Goal: Task Accomplishment & Management: Complete application form

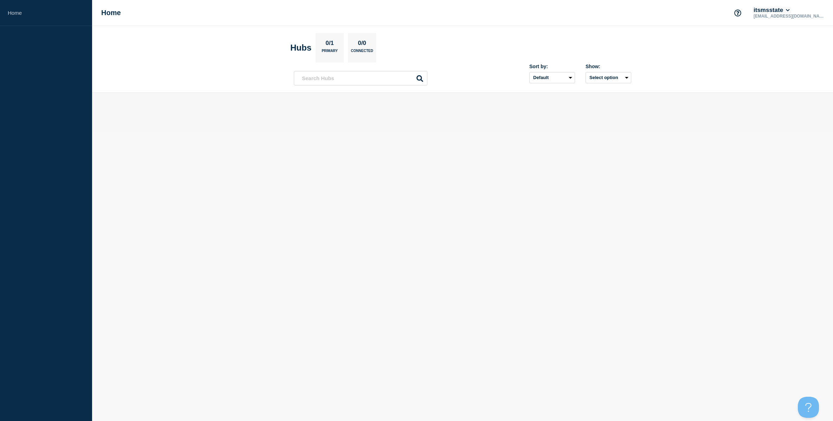
click at [790, 9] on icon at bounding box center [788, 10] width 4 height 4
click at [743, 182] on body "Home Home itsmsstate mld3@msstate.edu Account itsmsstate User User settings Sec…" at bounding box center [416, 210] width 833 height 421
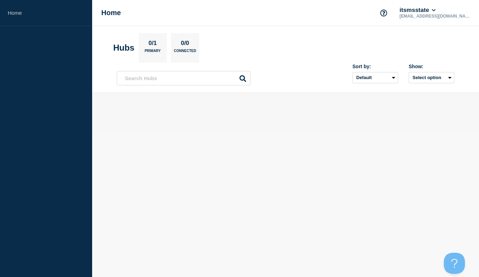
drag, startPoint x: 221, startPoint y: 123, endPoint x: 256, endPoint y: 122, distance: 34.5
click at [221, 123] on main at bounding box center [285, 112] width 387 height 39
click at [437, 9] on button "itsmsstate" at bounding box center [417, 10] width 39 height 7
click at [455, 97] on button "Log out" at bounding box center [447, 94] width 18 height 6
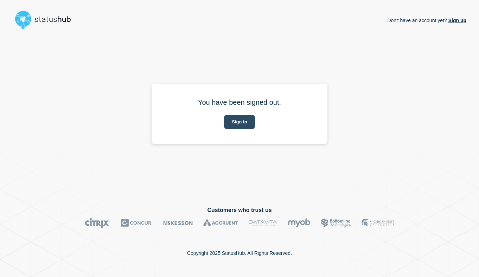
drag, startPoint x: 238, startPoint y: 124, endPoint x: 243, endPoint y: 124, distance: 5.3
click at [238, 124] on button "Sign in" at bounding box center [239, 122] width 31 height 14
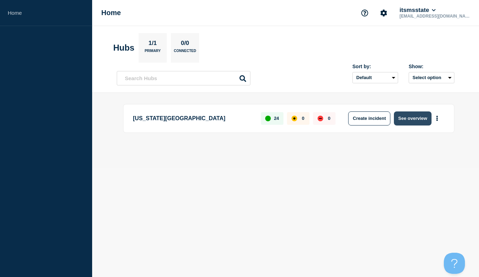
click at [410, 117] on button "See overview" at bounding box center [412, 118] width 37 height 14
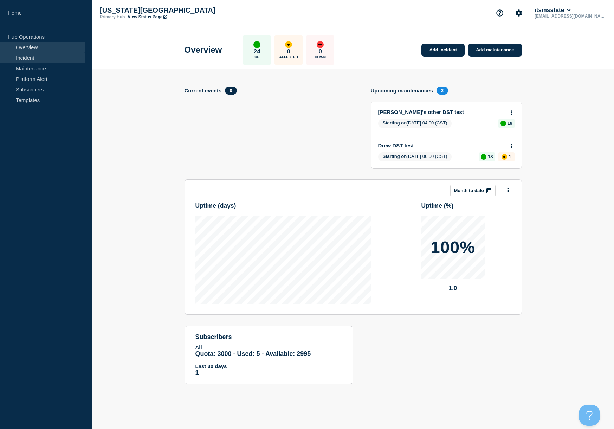
click at [27, 58] on link "Incident" at bounding box center [42, 57] width 85 height 11
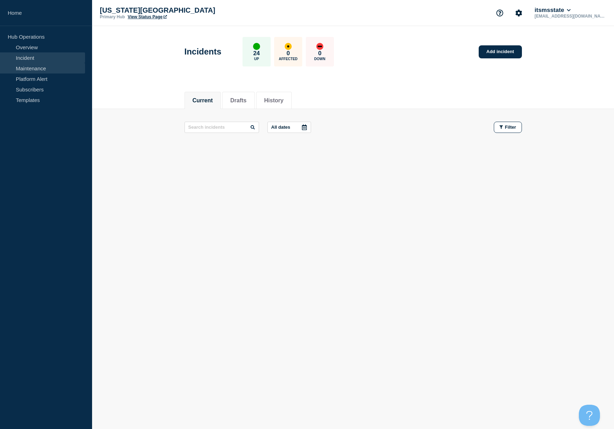
click at [23, 70] on link "Maintenance" at bounding box center [42, 68] width 85 height 11
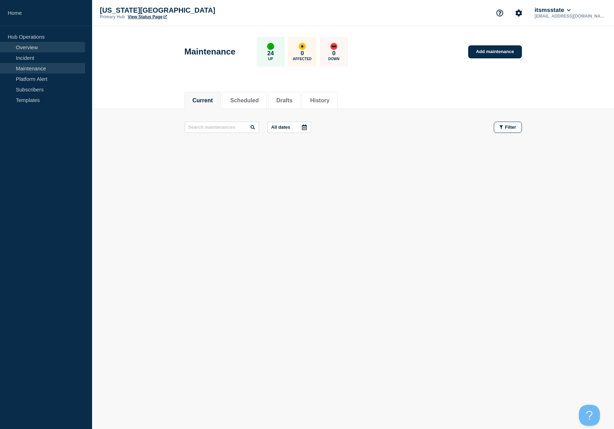
click at [25, 48] on link "Overview" at bounding box center [42, 47] width 85 height 11
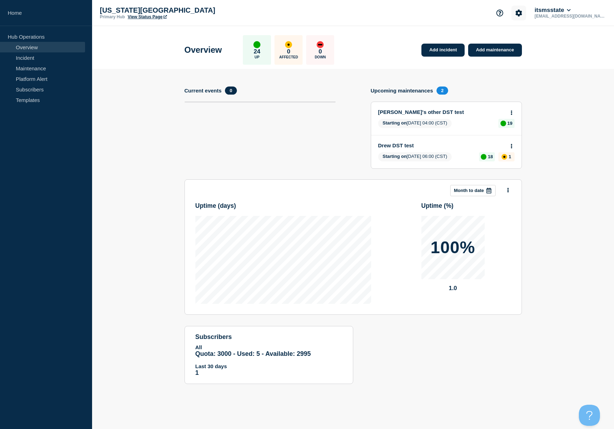
click at [478, 11] on icon "Account settings" at bounding box center [519, 12] width 7 height 7
click at [478, 42] on link "Team Members" at bounding box center [554, 42] width 36 height 6
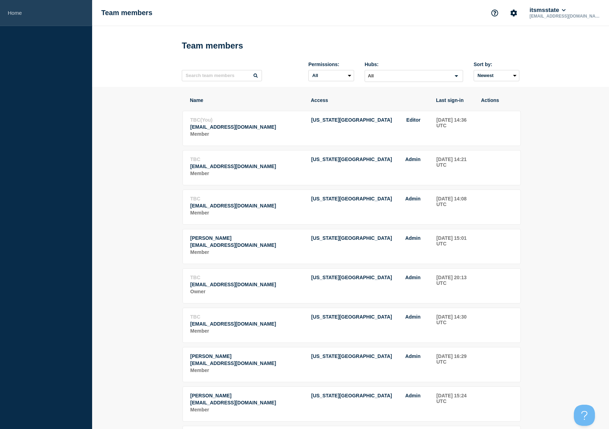
click at [15, 12] on link "Home" at bounding box center [46, 13] width 92 height 26
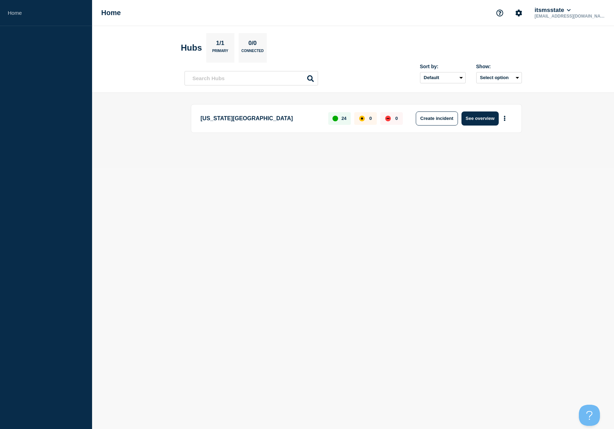
drag, startPoint x: 491, startPoint y: 120, endPoint x: 490, endPoint y: 124, distance: 4.6
click at [478, 120] on button "See overview" at bounding box center [480, 118] width 37 height 14
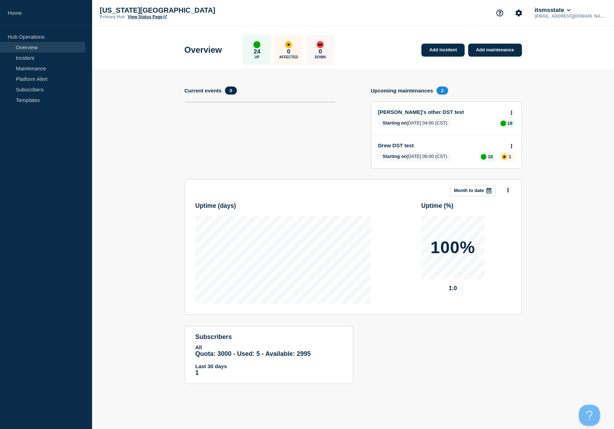
drag, startPoint x: 480, startPoint y: 52, endPoint x: 502, endPoint y: 60, distance: 24.0
click at [478, 52] on link "Add maintenance" at bounding box center [494, 50] width 53 height 13
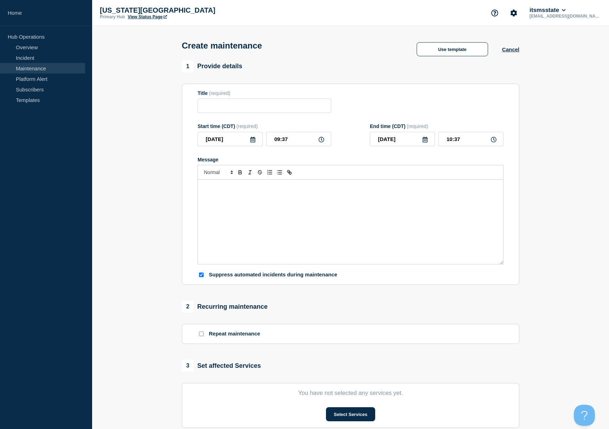
checkbox input "true"
click at [478, 52] on button "Cancel" at bounding box center [510, 49] width 17 height 6
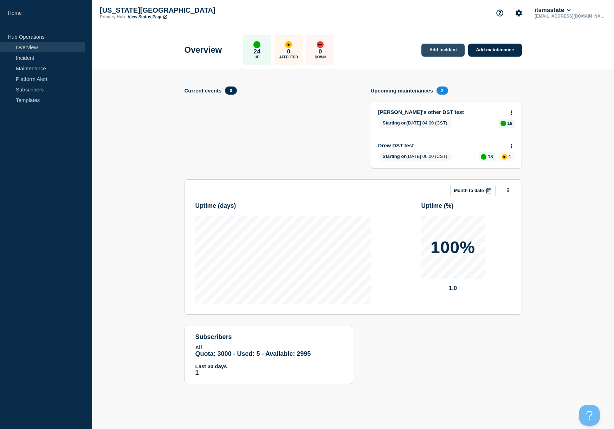
click at [425, 46] on link "Add incident" at bounding box center [443, 50] width 43 height 13
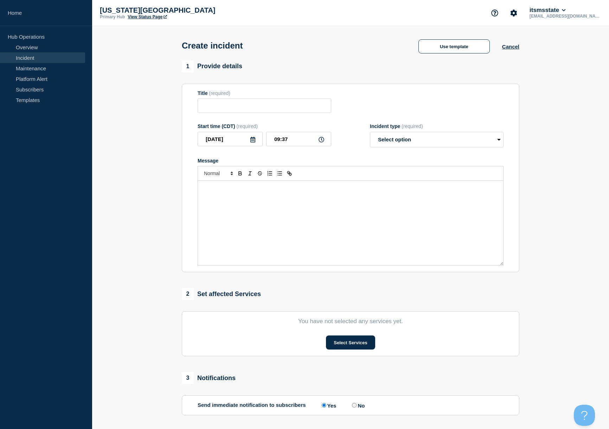
click at [121, 276] on section "1 Provide details Title (required) Start time (CDT) (required) [DATE] 09:37 Inc…" at bounding box center [350, 261] width 517 height 403
click at [443, 50] on button "Use template" at bounding box center [453, 46] width 71 height 14
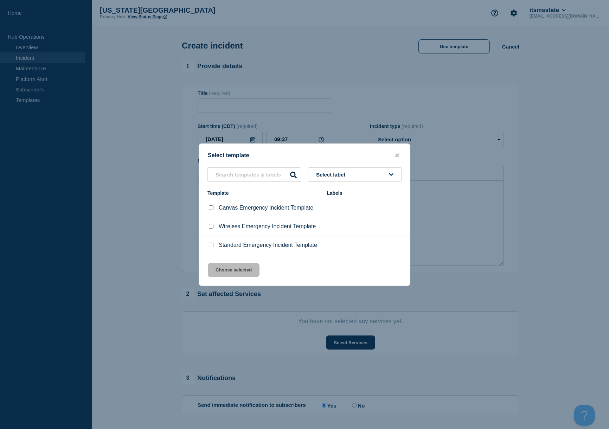
click at [212, 246] on input "Standard Emergency Incident Template checkbox" at bounding box center [211, 245] width 5 height 5
checkbox input "true"
click at [246, 274] on button "Choose selected" at bounding box center [234, 270] width 52 height 14
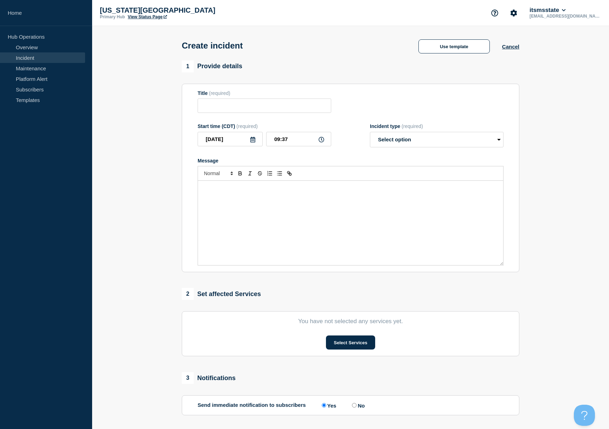
type input "Standard Emergency Incident Template"
select select "investigating"
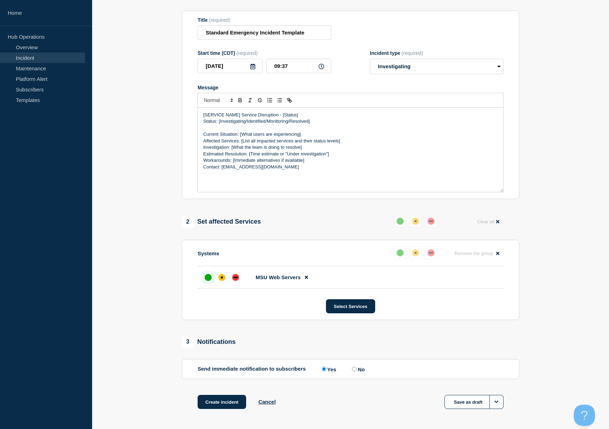
scroll to position [111, 0]
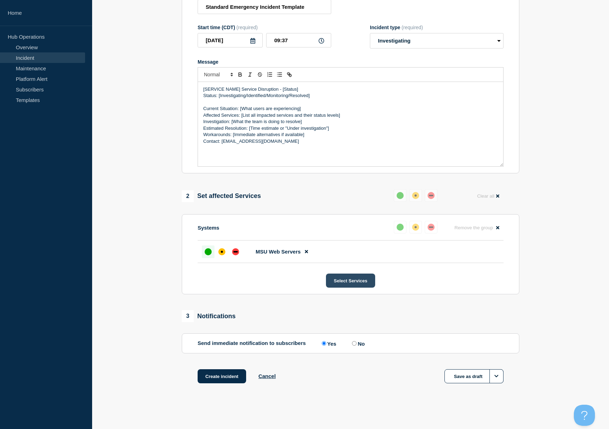
click at [347, 277] on button "Select Services" at bounding box center [350, 281] width 49 height 14
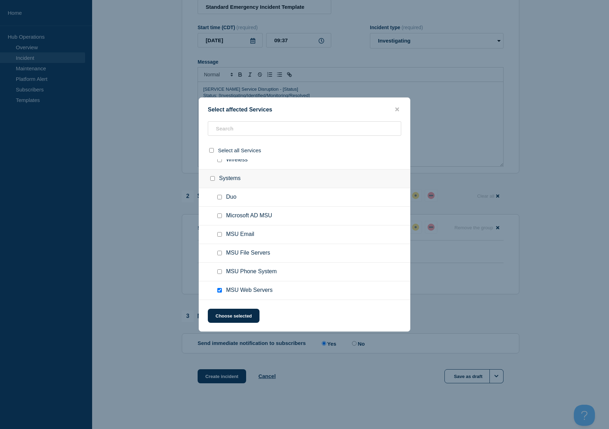
scroll to position [401, 0]
click at [246, 277] on ul "MSU Web Servers" at bounding box center [304, 290] width 211 height 19
click at [219, 277] on input "MSU Web Servers checkbox" at bounding box center [219, 290] width 5 height 5
checkbox input "true"
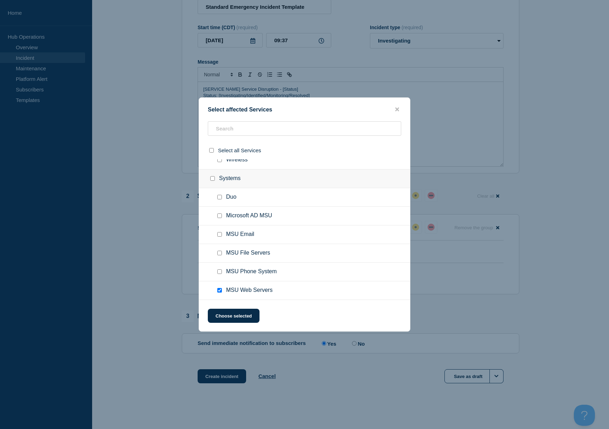
drag, startPoint x: 396, startPoint y: 106, endPoint x: 396, endPoint y: 135, distance: 29.2
click at [396, 108] on icon "close button" at bounding box center [397, 110] width 4 height 4
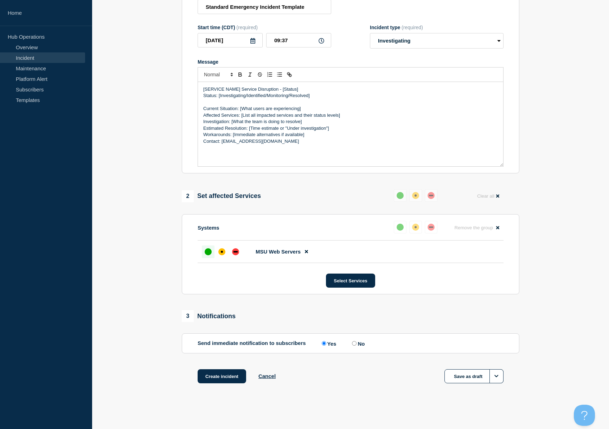
click at [268, 277] on button "Cancel" at bounding box center [266, 376] width 17 height 6
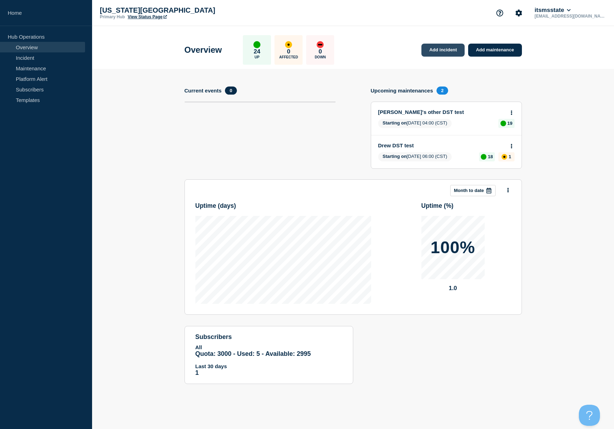
click at [443, 50] on link "Add incident" at bounding box center [443, 50] width 43 height 13
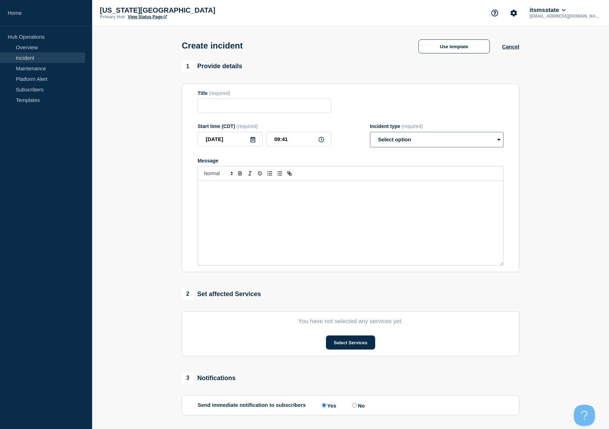
click at [444, 137] on select "Select option Investigating Identified Monitoring" at bounding box center [437, 139] width 134 height 15
click at [335, 277] on button "Select Services" at bounding box center [350, 342] width 49 height 14
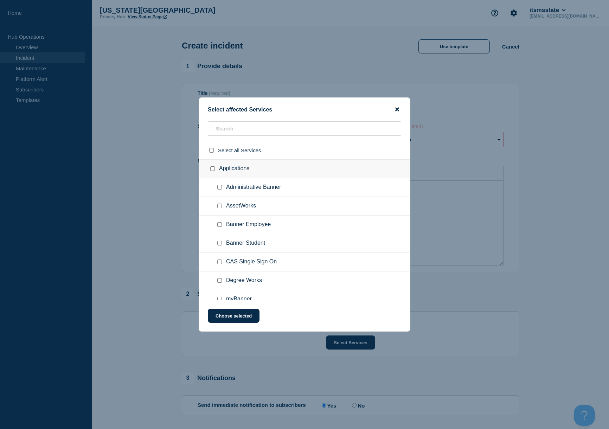
click at [396, 108] on icon "close button" at bounding box center [397, 110] width 4 height 4
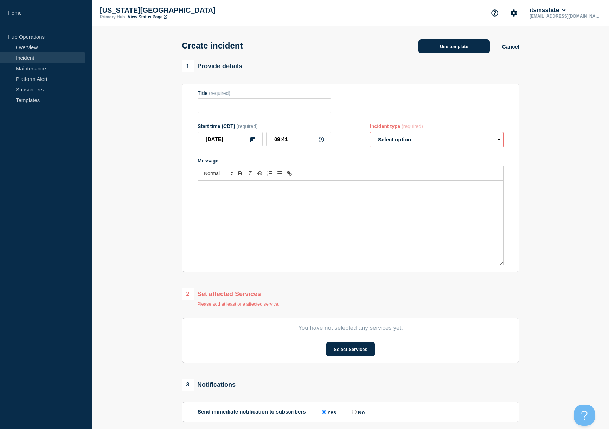
click at [470, 43] on button "Use template" at bounding box center [453, 46] width 71 height 14
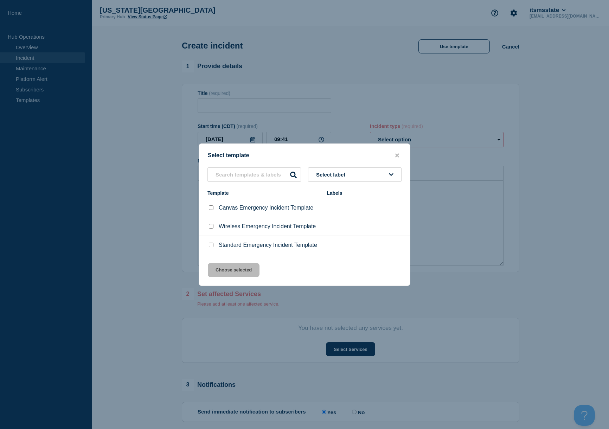
click at [212, 247] on input "Standard Emergency Incident Template checkbox" at bounding box center [211, 245] width 5 height 5
checkbox input "true"
click at [223, 271] on button "Choose selected" at bounding box center [234, 270] width 52 height 14
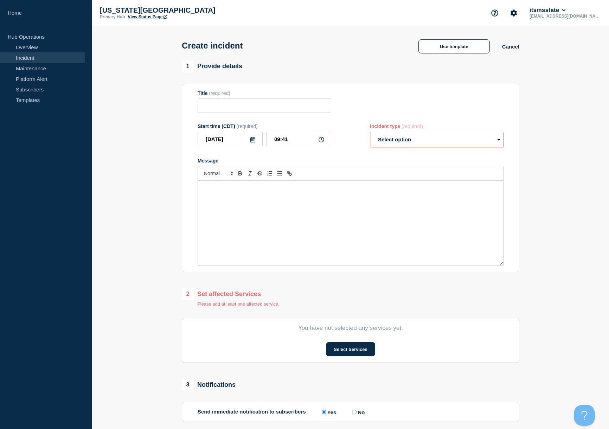
type input "Standard Emergency Incident Template"
select select "investigating"
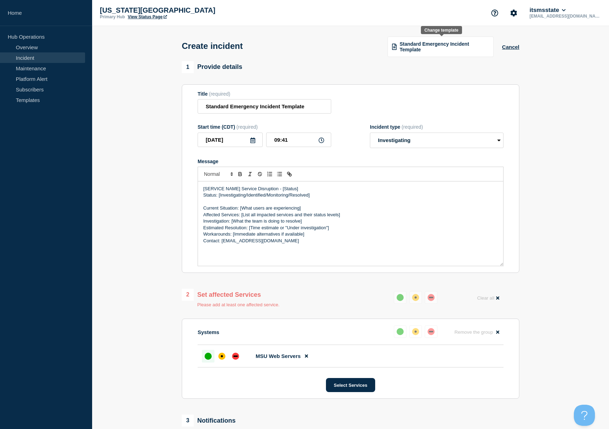
click at [417, 44] on span "Standard Emergency Incident Template" at bounding box center [443, 46] width 89 height 11
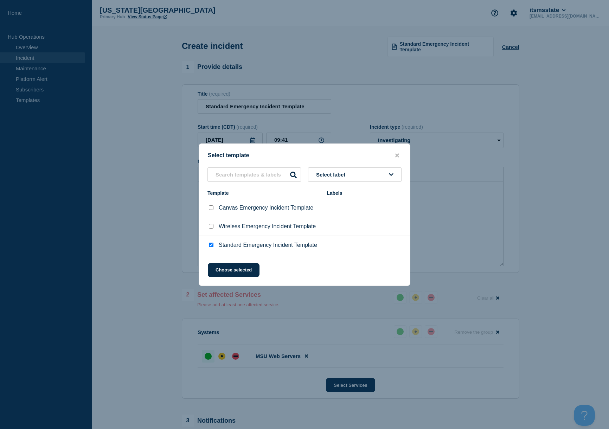
click at [210, 246] on input "Standard Emergency Incident Template checkbox" at bounding box center [211, 245] width 5 height 5
checkbox input "false"
drag, startPoint x: 210, startPoint y: 228, endPoint x: 213, endPoint y: 230, distance: 3.8
click at [210, 228] on input "Wireless Emergency Incident Template checkbox" at bounding box center [211, 226] width 5 height 5
checkbox input "true"
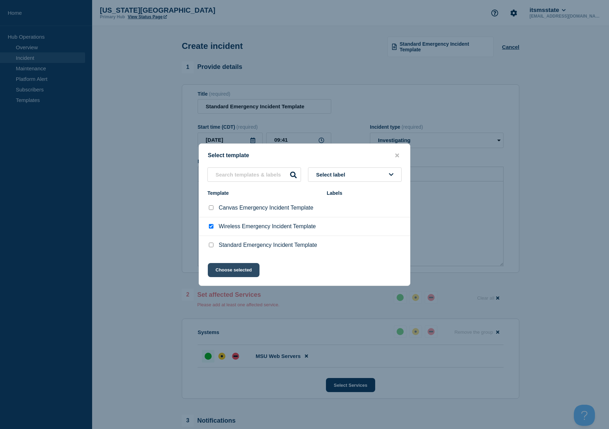
click at [235, 271] on button "Choose selected" at bounding box center [234, 270] width 52 height 14
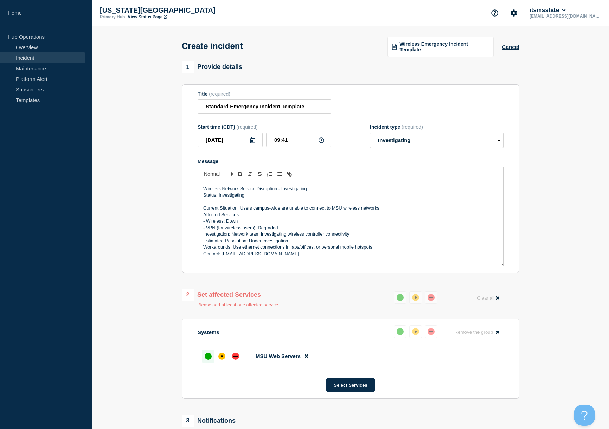
click at [458, 49] on span "Wireless Emergency Incident Template" at bounding box center [443, 46] width 89 height 11
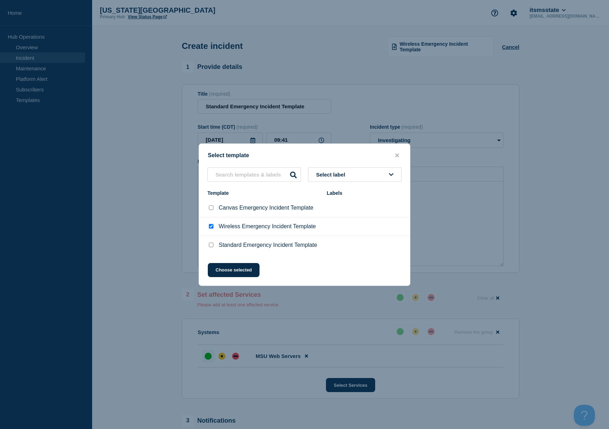
click at [248, 208] on p "Canvas Emergency Incident Template" at bounding box center [266, 208] width 95 height 6
click at [211, 207] on input "Canvas Emergency Incident Template checkbox" at bounding box center [211, 207] width 5 height 5
checkbox input "true"
checkbox input "false"
click at [237, 271] on button "Choose selected" at bounding box center [234, 270] width 52 height 14
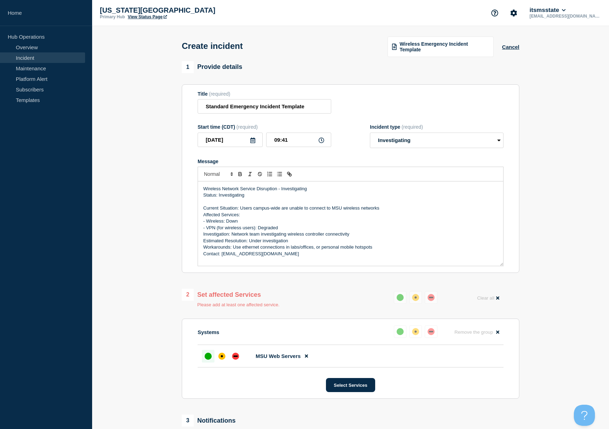
select select "monitoring"
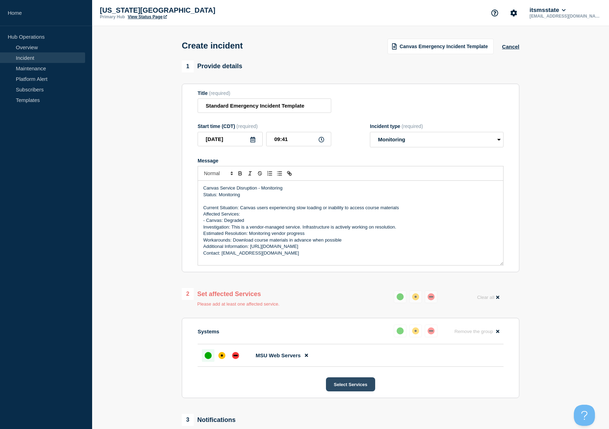
click at [347, 277] on button "Select Services" at bounding box center [350, 384] width 49 height 14
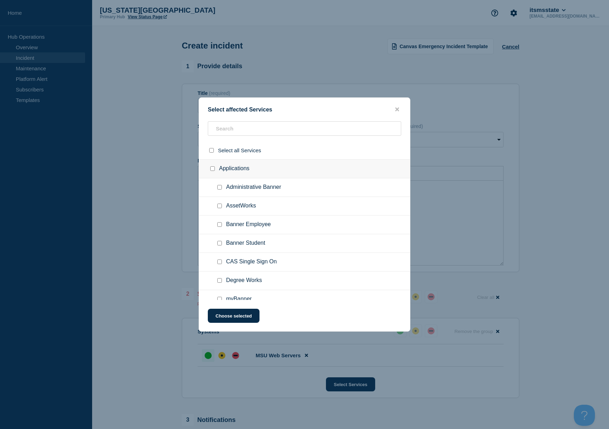
click at [244, 108] on div "Select affected Services" at bounding box center [304, 109] width 211 height 7
click at [397, 108] on icon "close button" at bounding box center [397, 110] width 4 height 4
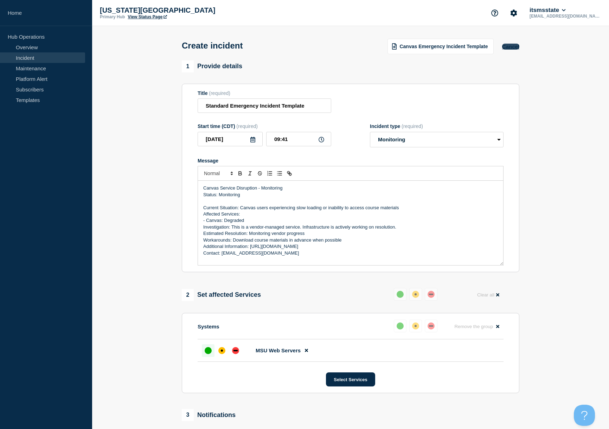
click at [478, 45] on button "Cancel" at bounding box center [510, 47] width 17 height 6
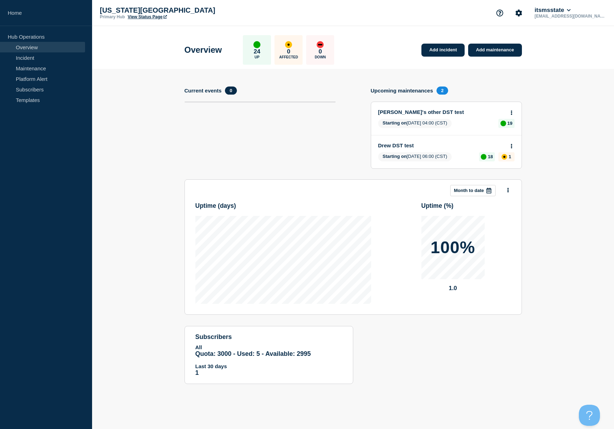
click at [34, 47] on link "Overview" at bounding box center [42, 47] width 85 height 11
click at [432, 50] on link "Add incident" at bounding box center [443, 50] width 43 height 13
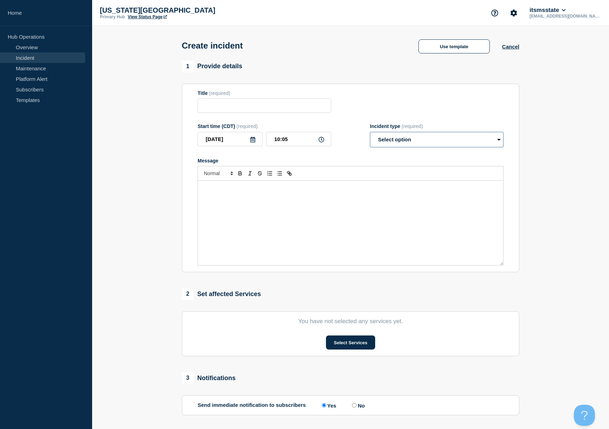
click at [444, 142] on select "Select option Investigating Identified Monitoring" at bounding box center [437, 139] width 134 height 15
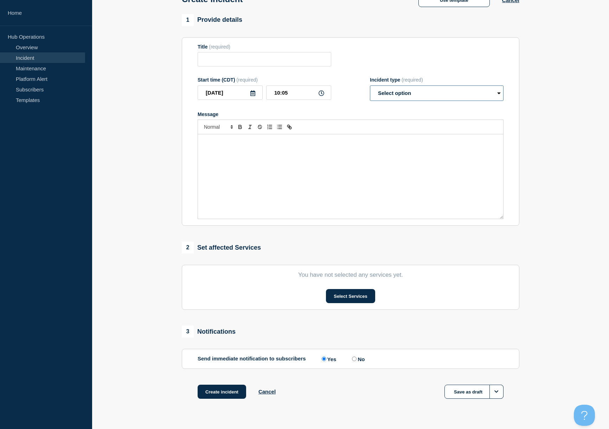
scroll to position [69, 0]
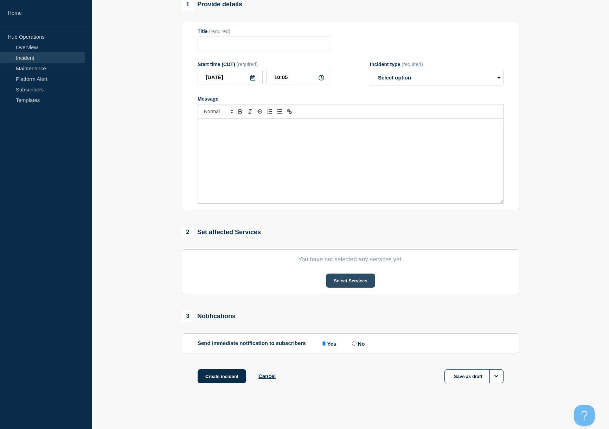
click at [344, 277] on button "Select Services" at bounding box center [350, 281] width 49 height 14
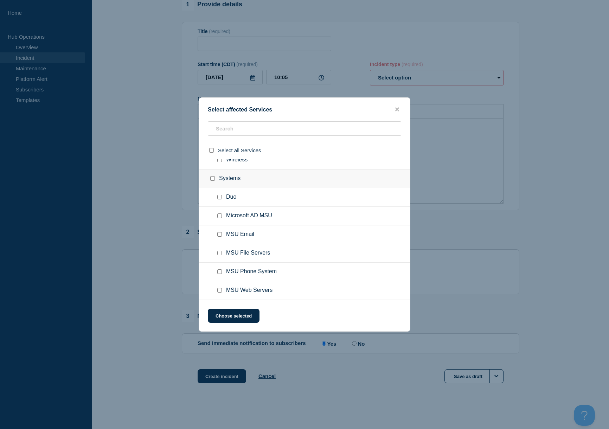
scroll to position [401, 0]
drag, startPoint x: 397, startPoint y: 105, endPoint x: 417, endPoint y: 117, distance: 23.0
click at [398, 107] on icon "close button" at bounding box center [397, 110] width 4 height 6
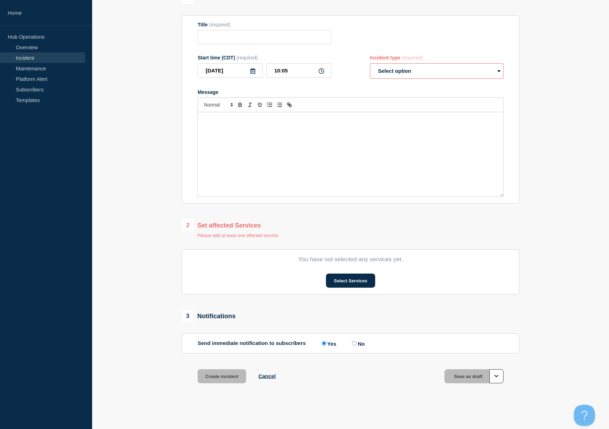
scroll to position [0, 0]
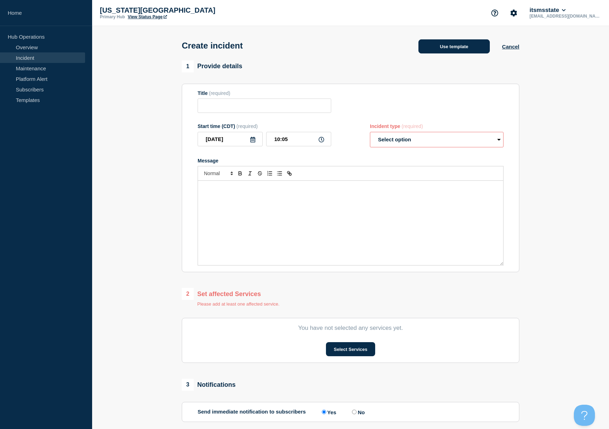
click at [459, 47] on button "Use template" at bounding box center [453, 46] width 71 height 14
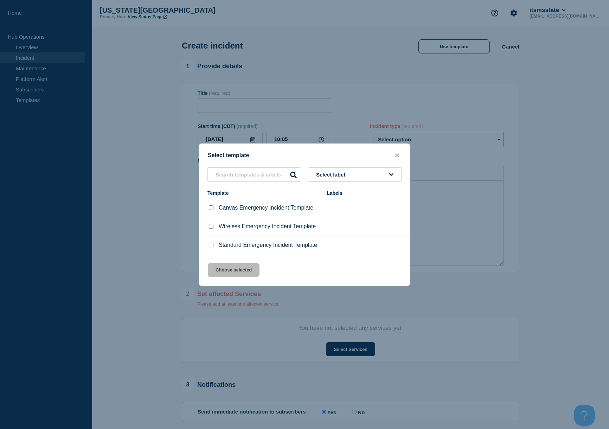
click at [207, 248] on div at bounding box center [210, 245] width 7 height 7
drag, startPoint x: 210, startPoint y: 246, endPoint x: 234, endPoint y: 256, distance: 27.0
click at [210, 246] on input "Standard Emergency Incident Template checkbox" at bounding box center [211, 245] width 5 height 5
checkbox input "true"
click at [236, 275] on button "Choose selected" at bounding box center [234, 270] width 52 height 14
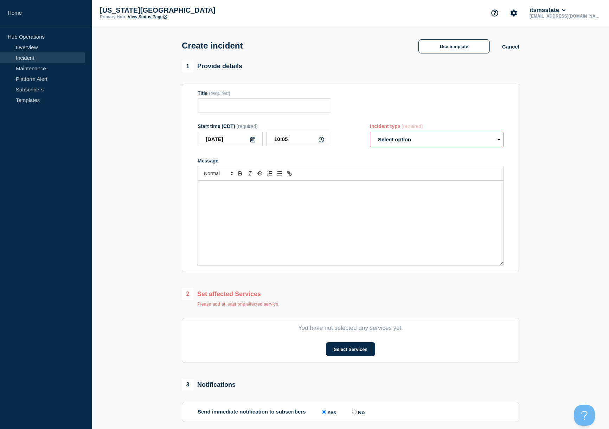
type input "Standard Emergency Incident Template"
select select "investigating"
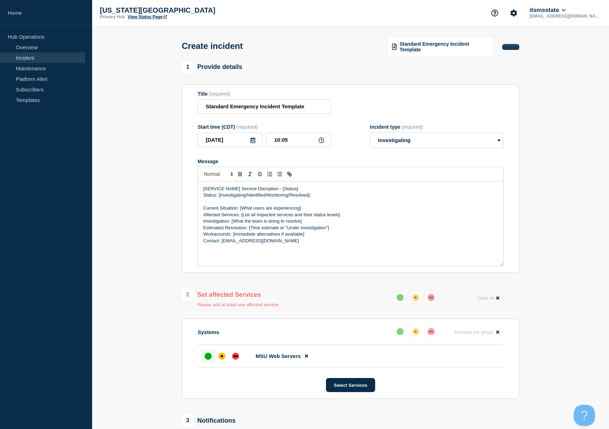
click at [478, 47] on button "Cancel" at bounding box center [510, 47] width 17 height 6
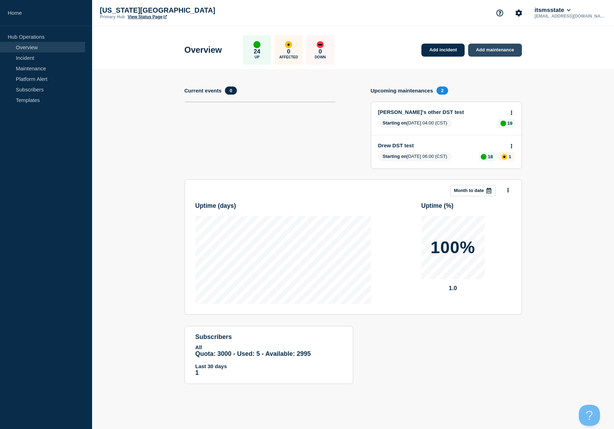
click at [478, 48] on link "Add maintenance" at bounding box center [494, 50] width 53 height 13
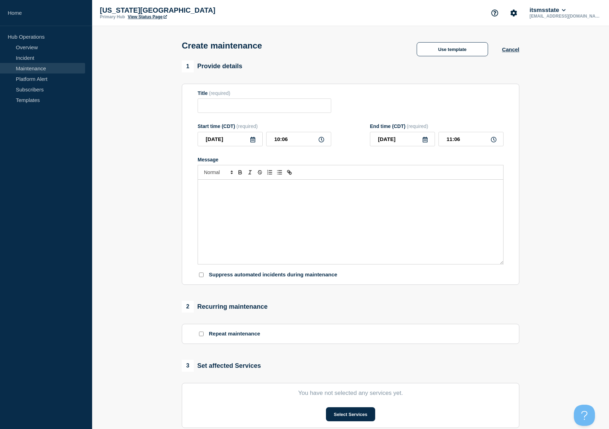
checkbox input "true"
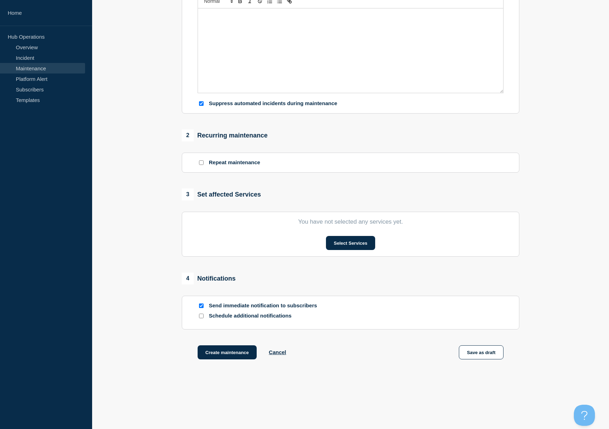
scroll to position [184, 0]
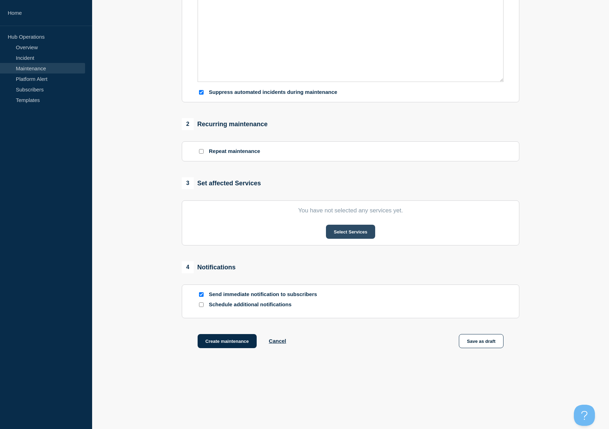
click at [355, 239] on button "Select Services" at bounding box center [350, 232] width 49 height 14
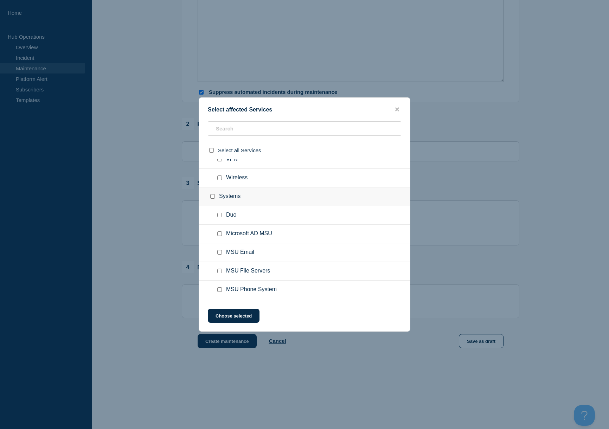
scroll to position [401, 0]
click at [397, 108] on icon "close button" at bounding box center [397, 110] width 4 height 4
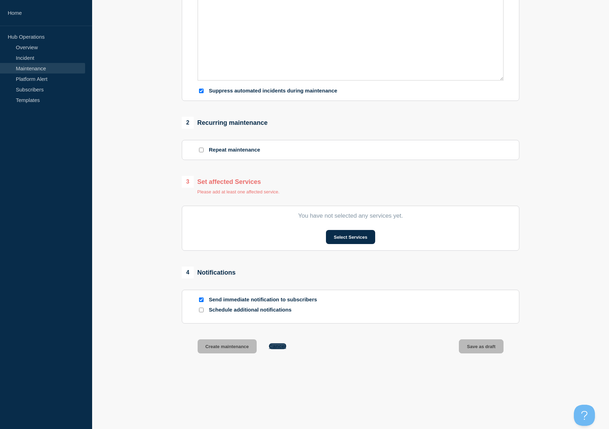
click at [278, 277] on button "Cancel" at bounding box center [277, 346] width 17 height 6
